Goal: Task Accomplishment & Management: Use online tool/utility

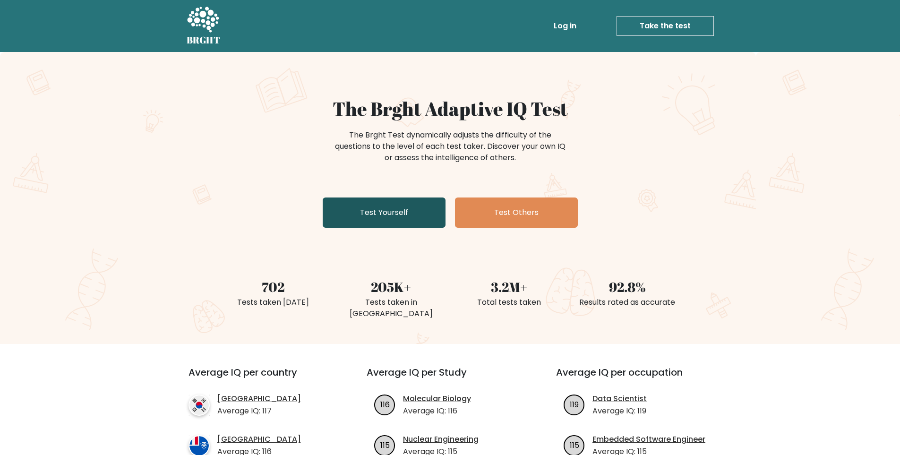
click at [388, 219] on link "Test Yourself" at bounding box center [384, 212] width 123 height 30
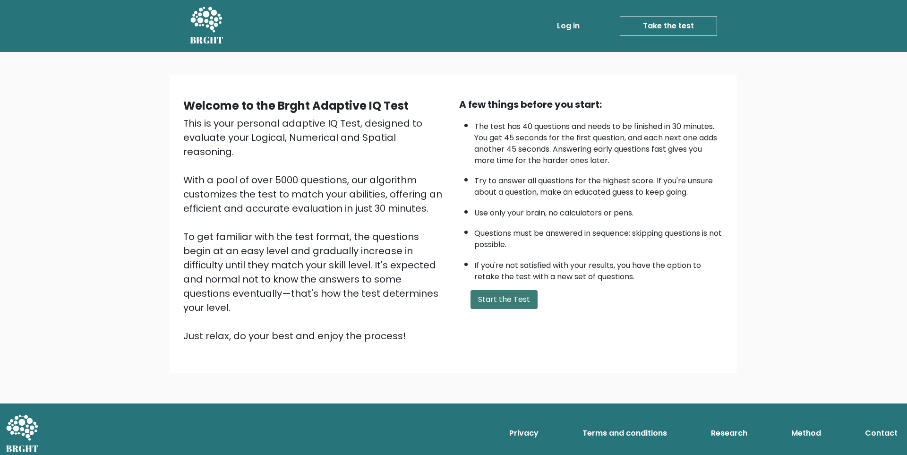
click at [513, 303] on button "Start the Test" at bounding box center [503, 299] width 67 height 19
